Goal: Task Accomplishment & Management: Use online tool/utility

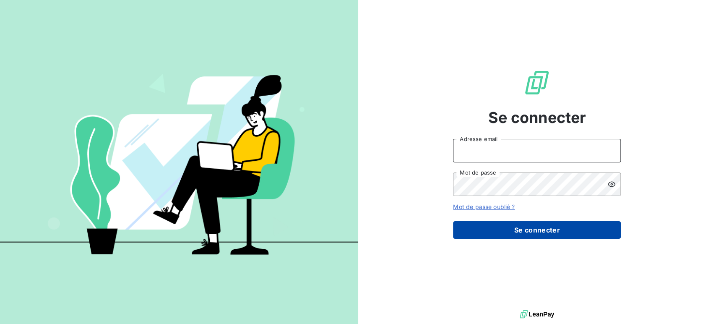
type input "[EMAIL_ADDRESS][DOMAIN_NAME]"
click at [542, 226] on button "Se connecter" at bounding box center [537, 230] width 168 height 18
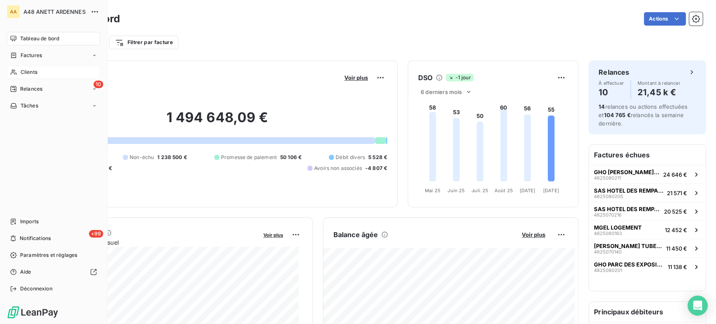
click at [38, 70] on div "Clients" at bounding box center [54, 71] width 94 height 13
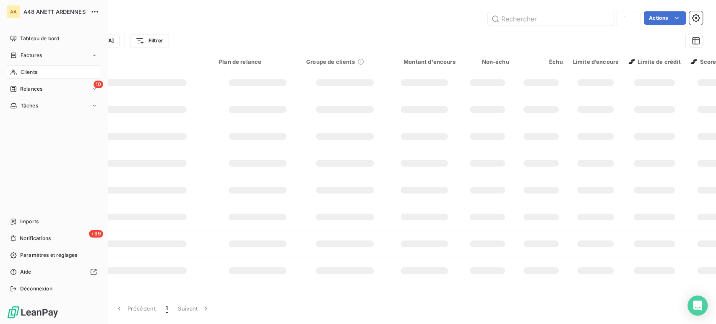
type input "C4808710"
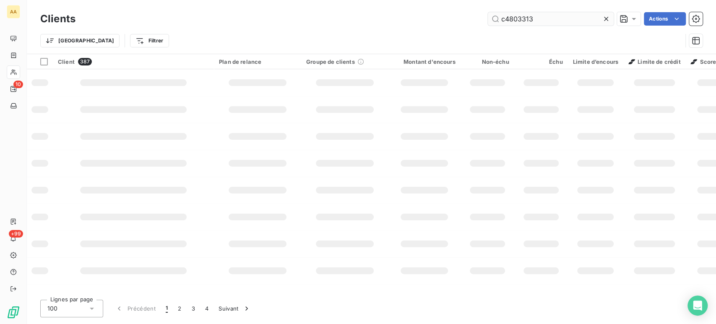
click at [536, 23] on input "c4803313" at bounding box center [551, 18] width 126 height 13
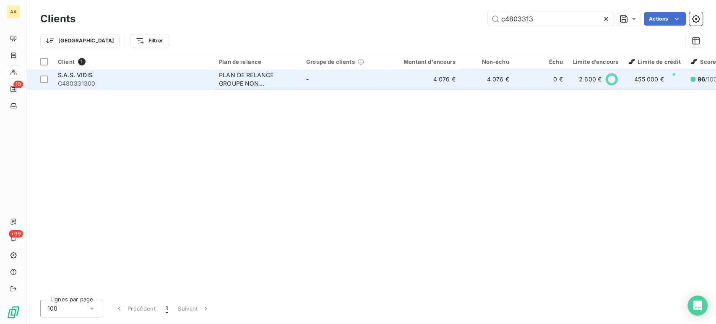
type input "c4803313"
click at [231, 76] on div "PLAN DE RELANCE GROUPE NON AUTOMATIQUE" at bounding box center [257, 79] width 77 height 17
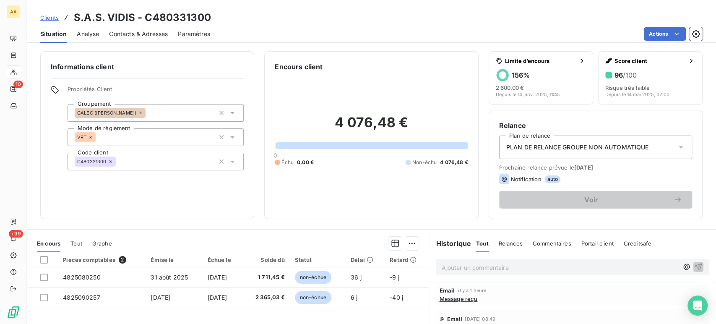
click at [130, 33] on span "Contacts & Adresses" at bounding box center [138, 34] width 59 height 8
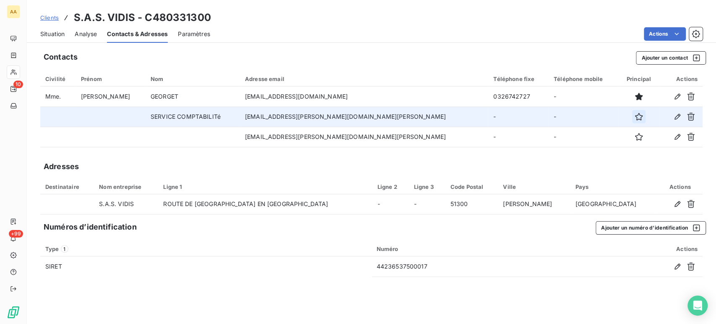
click at [635, 118] on icon "button" at bounding box center [639, 116] width 8 height 8
click at [676, 115] on icon "button" at bounding box center [677, 116] width 8 height 8
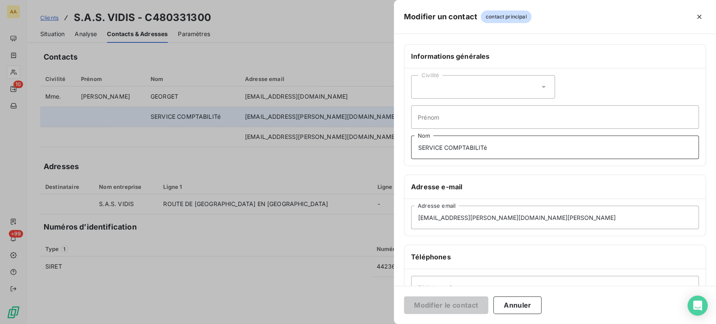
click at [489, 147] on input "SERVICE COMPTABILITé" at bounding box center [555, 146] width 288 height 23
type input "Service Comptabilité"
click at [446, 302] on button "Modifier le contact" at bounding box center [446, 305] width 84 height 18
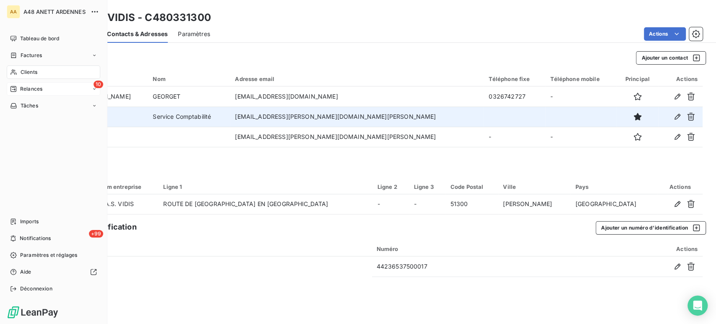
click at [32, 86] on span "Relances" at bounding box center [31, 89] width 22 height 8
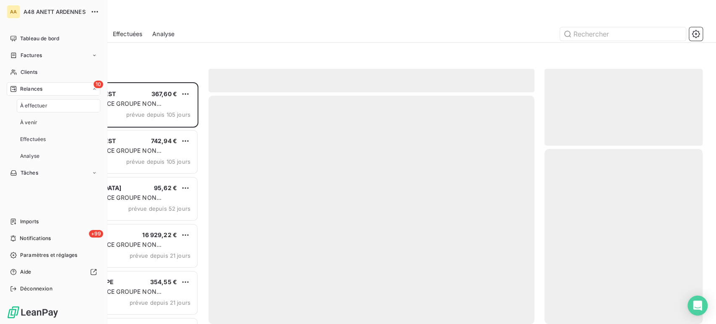
scroll to position [234, 151]
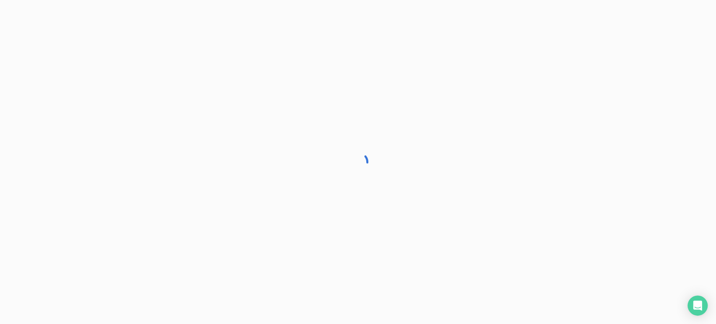
click at [169, 66] on div at bounding box center [358, 162] width 716 height 324
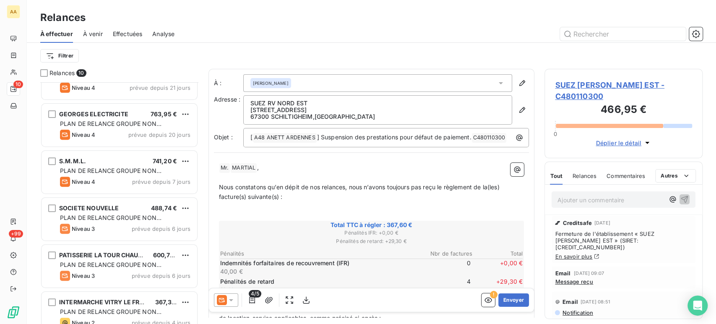
scroll to position [228, 0]
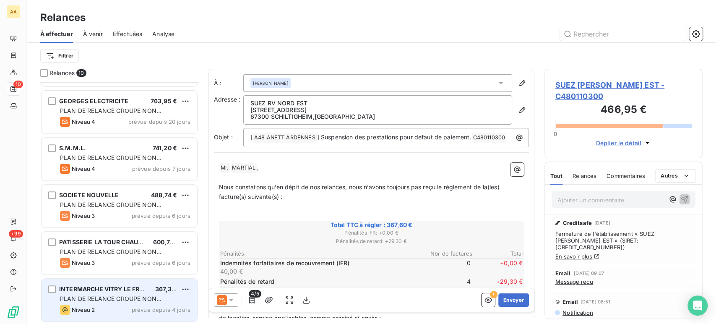
click at [107, 286] on span "INTERMARCHE VITRY LE FRANCOIS" at bounding box center [111, 288] width 104 height 7
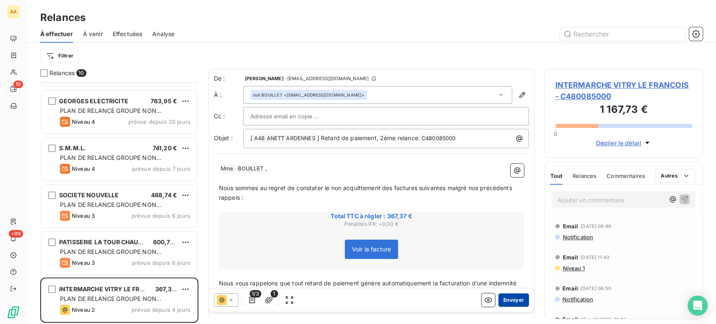
click at [507, 300] on button "Envoyer" at bounding box center [513, 299] width 31 height 13
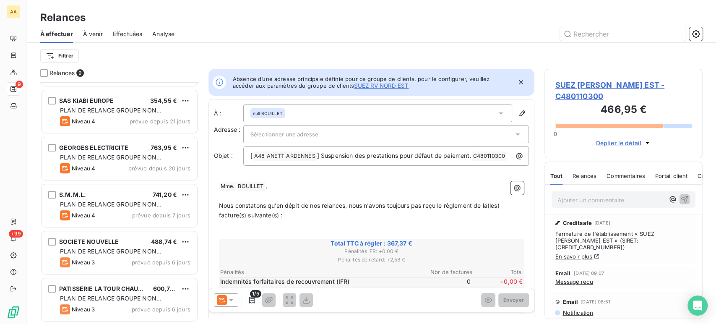
scroll to position [181, 0]
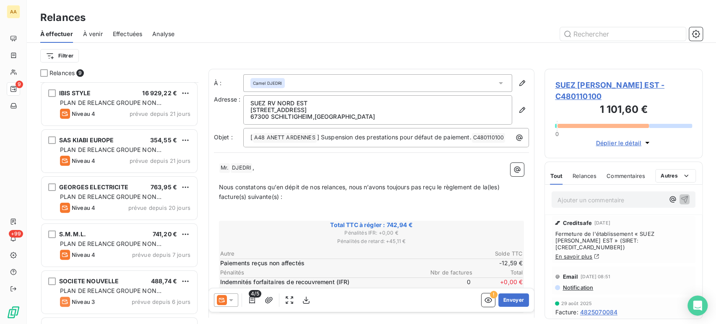
scroll to position [181, 0]
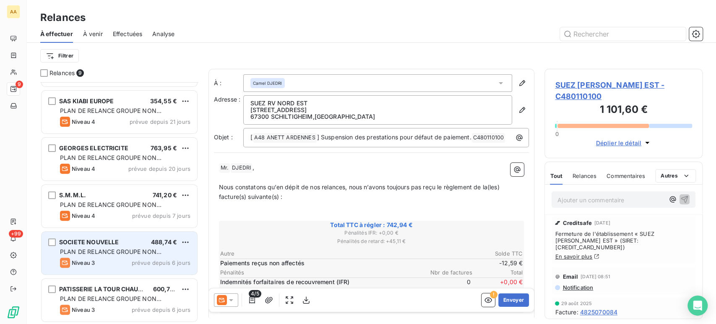
click at [109, 255] on div "SOCIETE NOUVELLE 488,74 € PLAN DE RELANCE GROUPE NON AUTOMATIQUE Niveau 3 prévu…" at bounding box center [120, 253] width 156 height 43
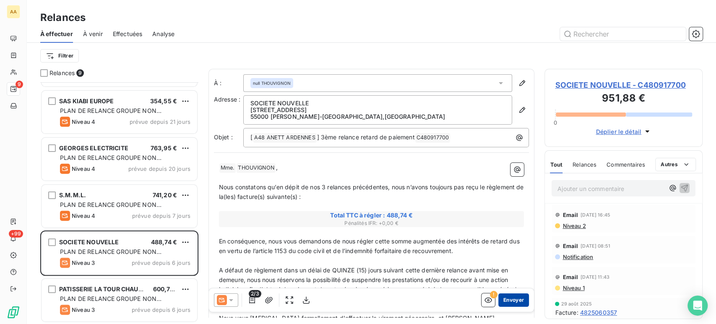
click at [502, 298] on button "Envoyer" at bounding box center [513, 299] width 31 height 13
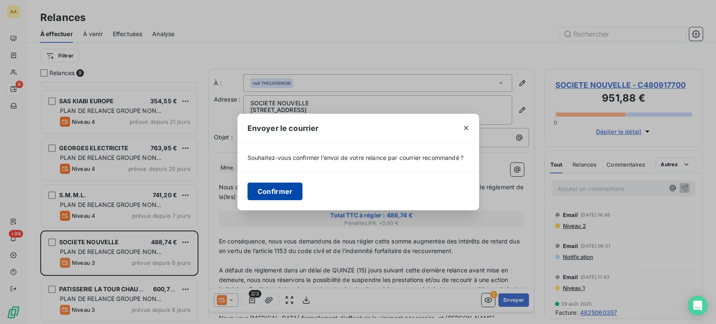
click at [289, 196] on button "Confirmer" at bounding box center [274, 191] width 55 height 18
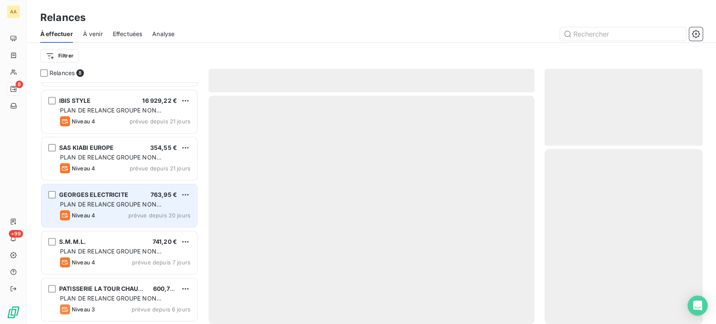
scroll to position [134, 0]
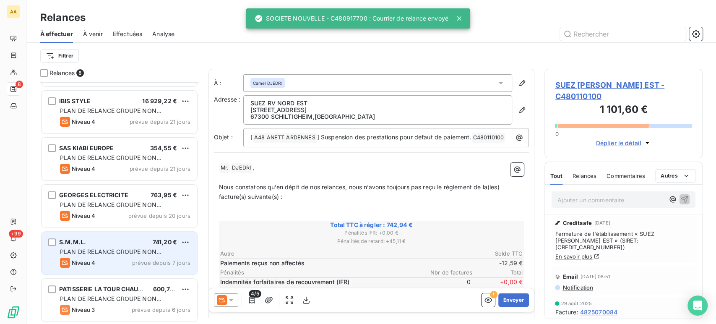
click at [85, 251] on span "PLAN DE RELANCE GROUPE NON AUTOMATIQUE" at bounding box center [111, 256] width 102 height 16
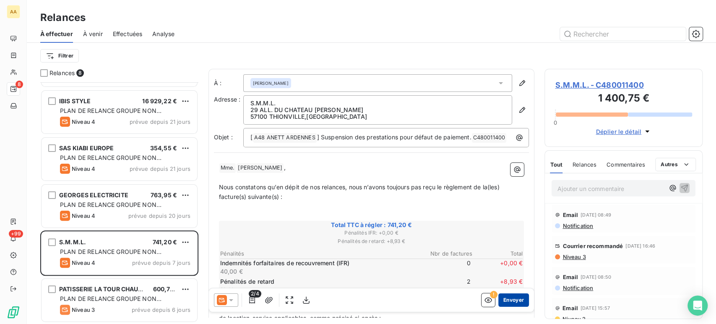
click at [507, 300] on button "Envoyer" at bounding box center [513, 299] width 31 height 13
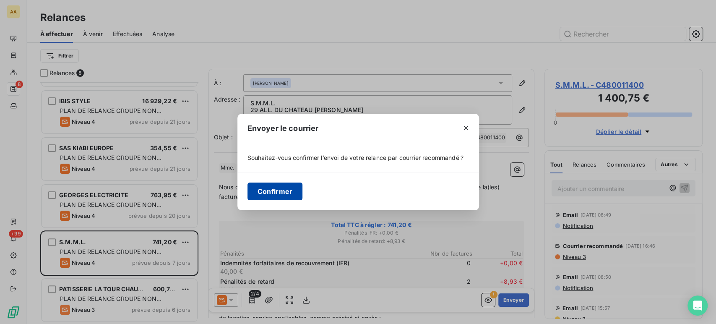
click at [257, 191] on button "Confirmer" at bounding box center [274, 191] width 55 height 18
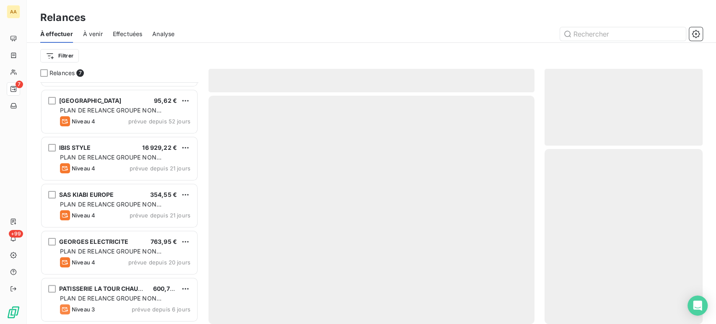
scroll to position [87, 0]
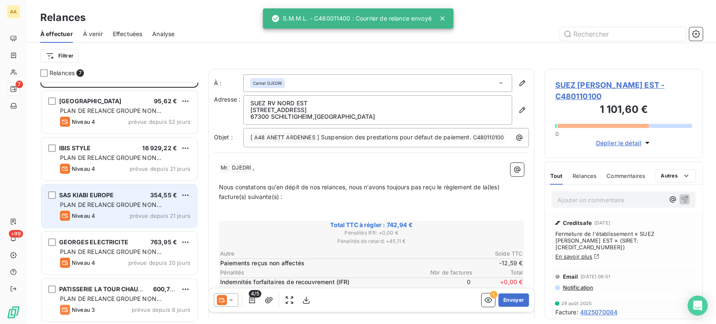
click at [112, 204] on span "PLAN DE RELANCE GROUPE NON AUTOMATIQUE" at bounding box center [111, 209] width 102 height 16
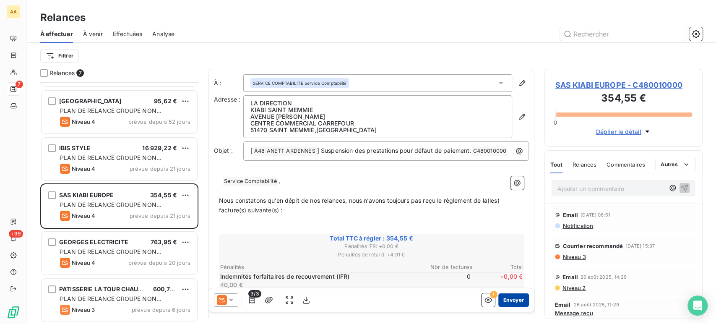
click at [509, 299] on button "Envoyer" at bounding box center [513, 299] width 31 height 13
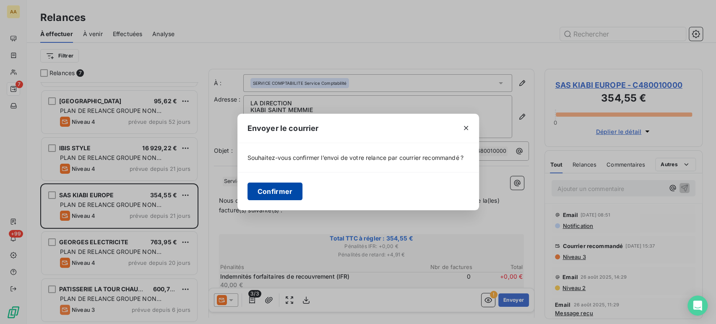
click at [286, 193] on button "Confirmer" at bounding box center [274, 191] width 55 height 18
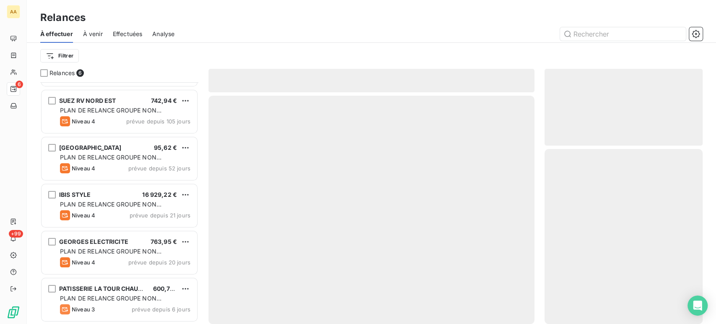
scroll to position [40, 0]
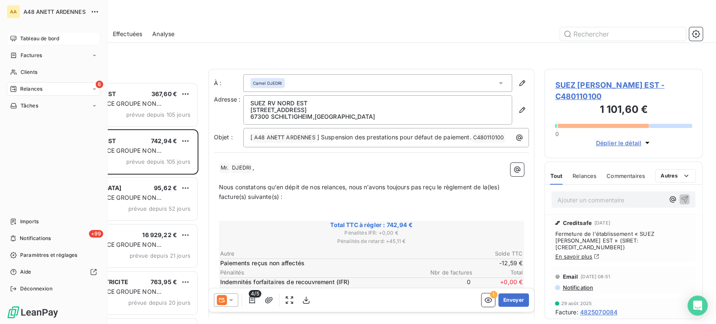
click at [17, 35] on div "Tableau de bord" at bounding box center [54, 38] width 94 height 13
